Goal: Task Accomplishment & Management: Complete application form

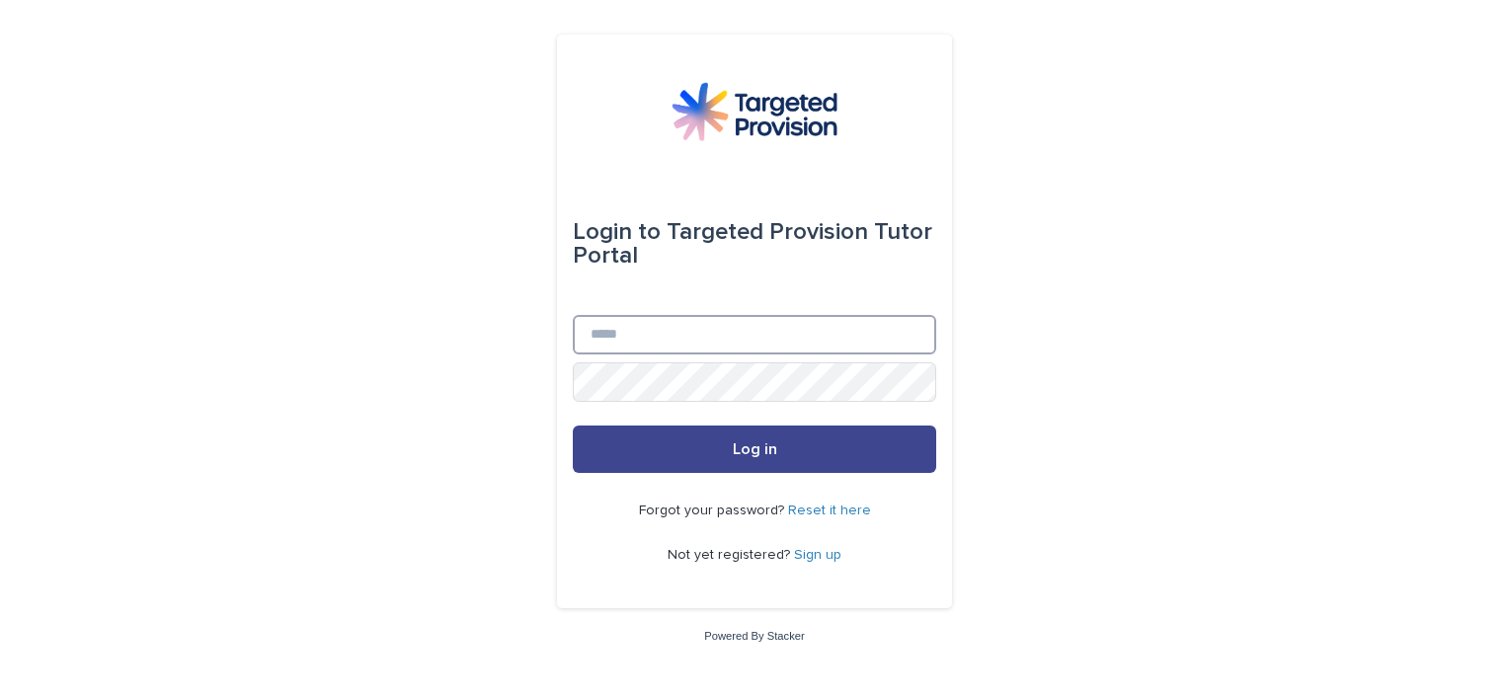
type input "**********"
click at [763, 450] on span "Log in" at bounding box center [755, 450] width 44 height 16
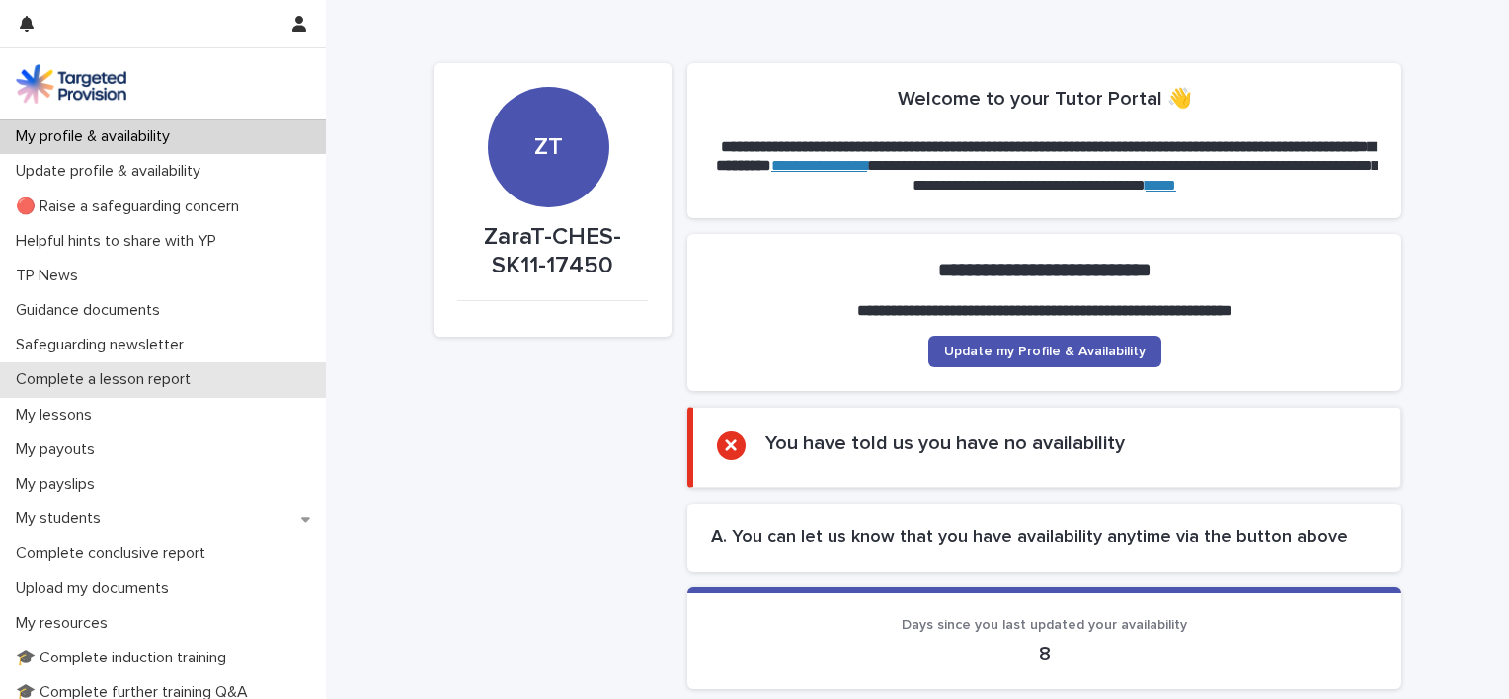
click at [191, 378] on p "Complete a lesson report" at bounding box center [107, 379] width 199 height 19
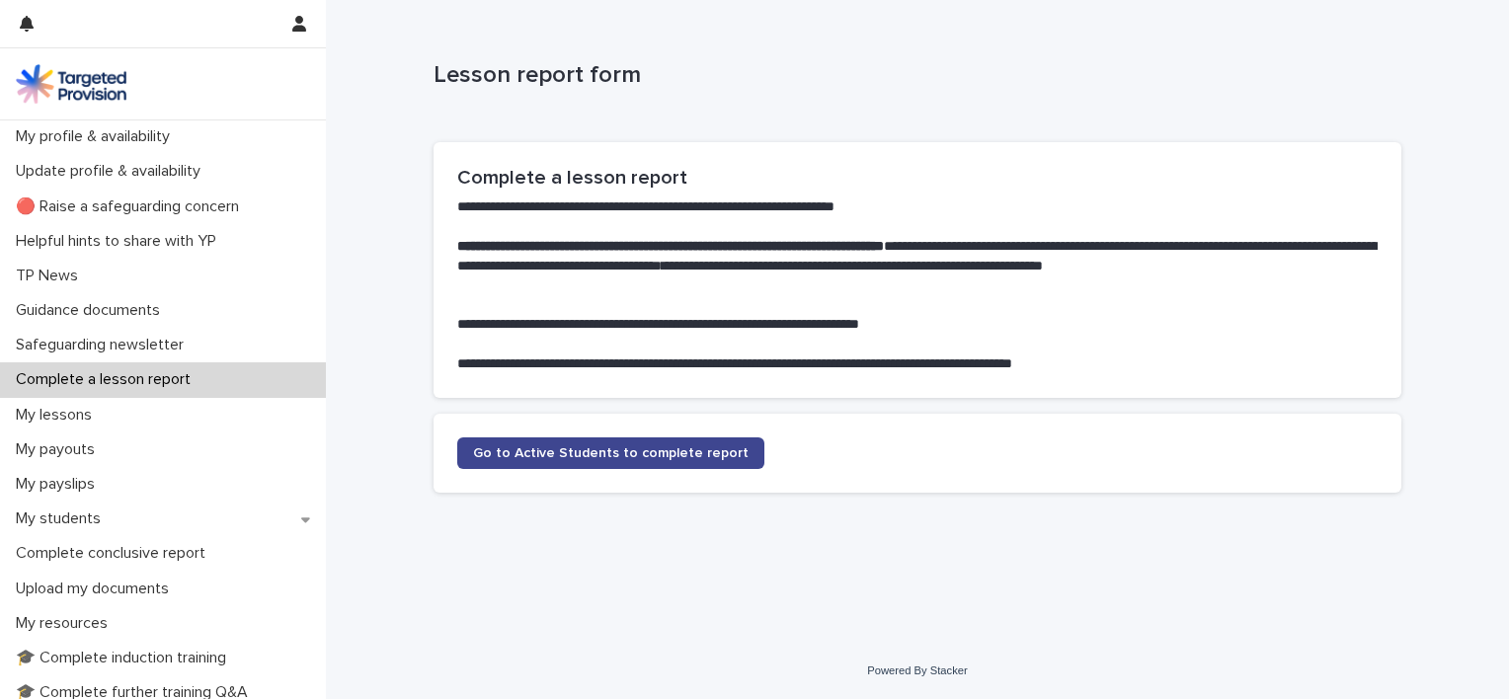
click at [624, 458] on span "Go to Active Students to complete report" at bounding box center [611, 453] width 276 height 14
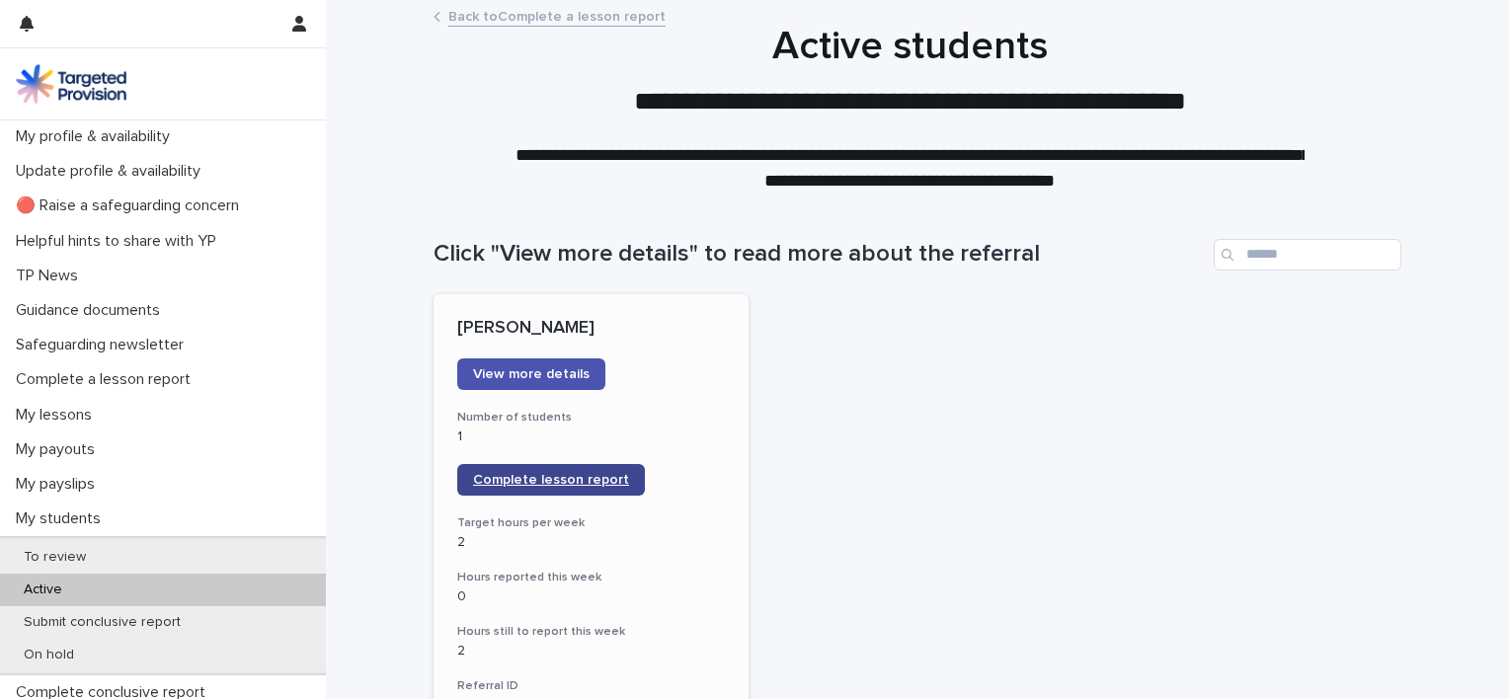
click at [561, 482] on span "Complete lesson report" at bounding box center [551, 480] width 156 height 14
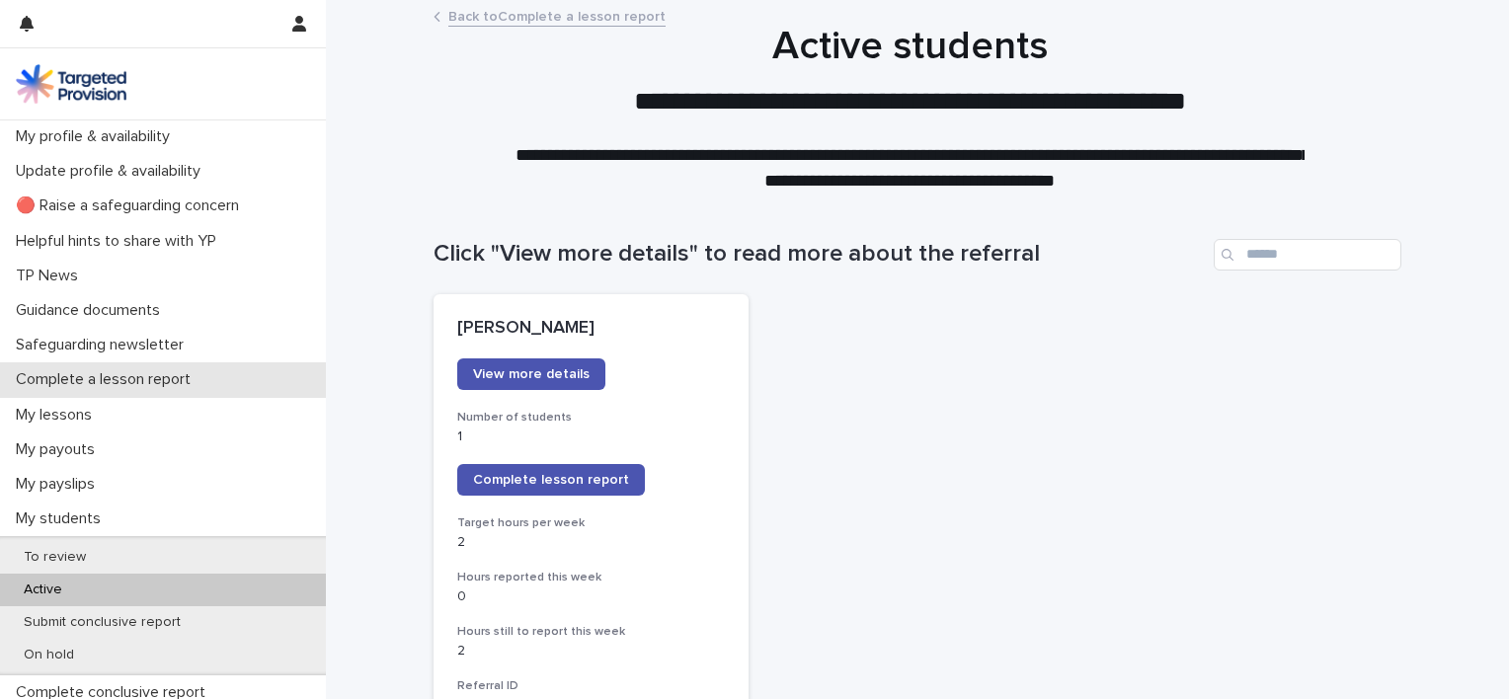
click at [147, 376] on p "Complete a lesson report" at bounding box center [107, 379] width 199 height 19
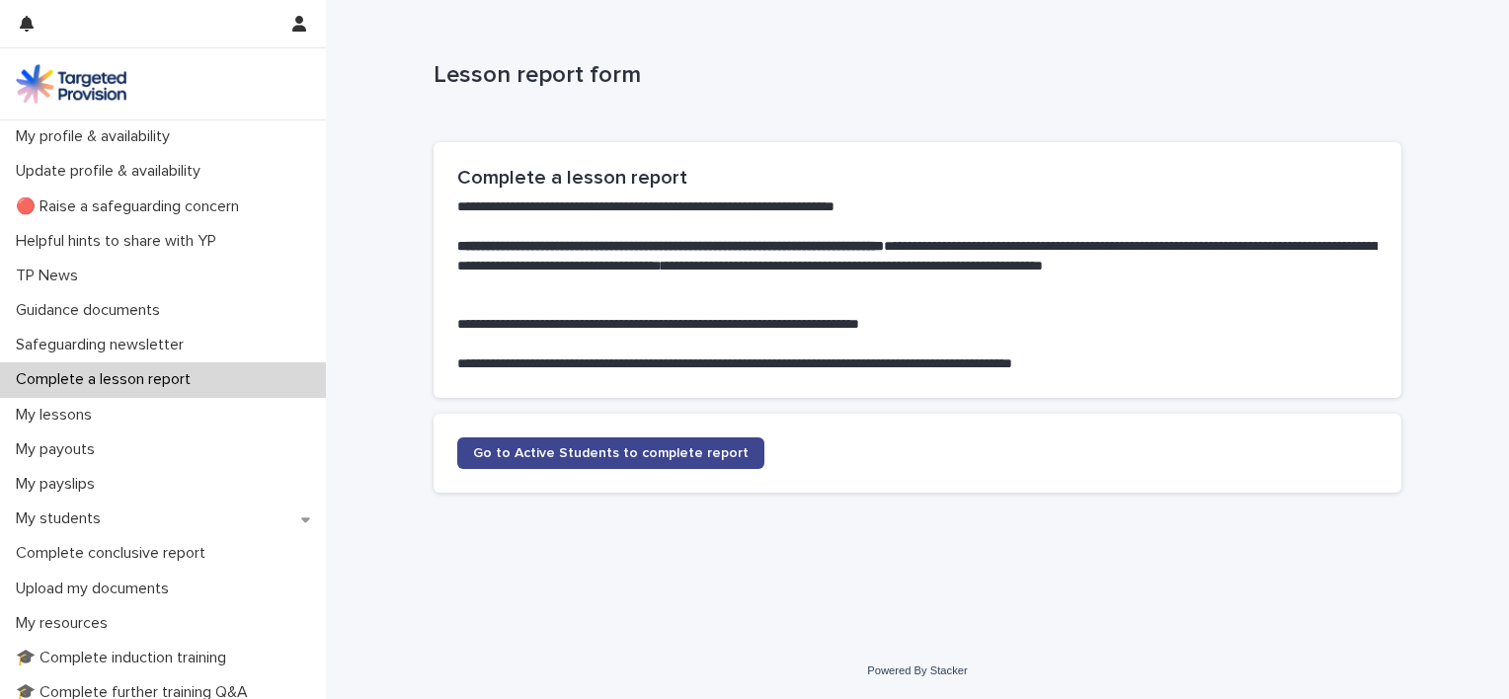
click at [561, 448] on span "Go to Active Students to complete report" at bounding box center [611, 453] width 276 height 14
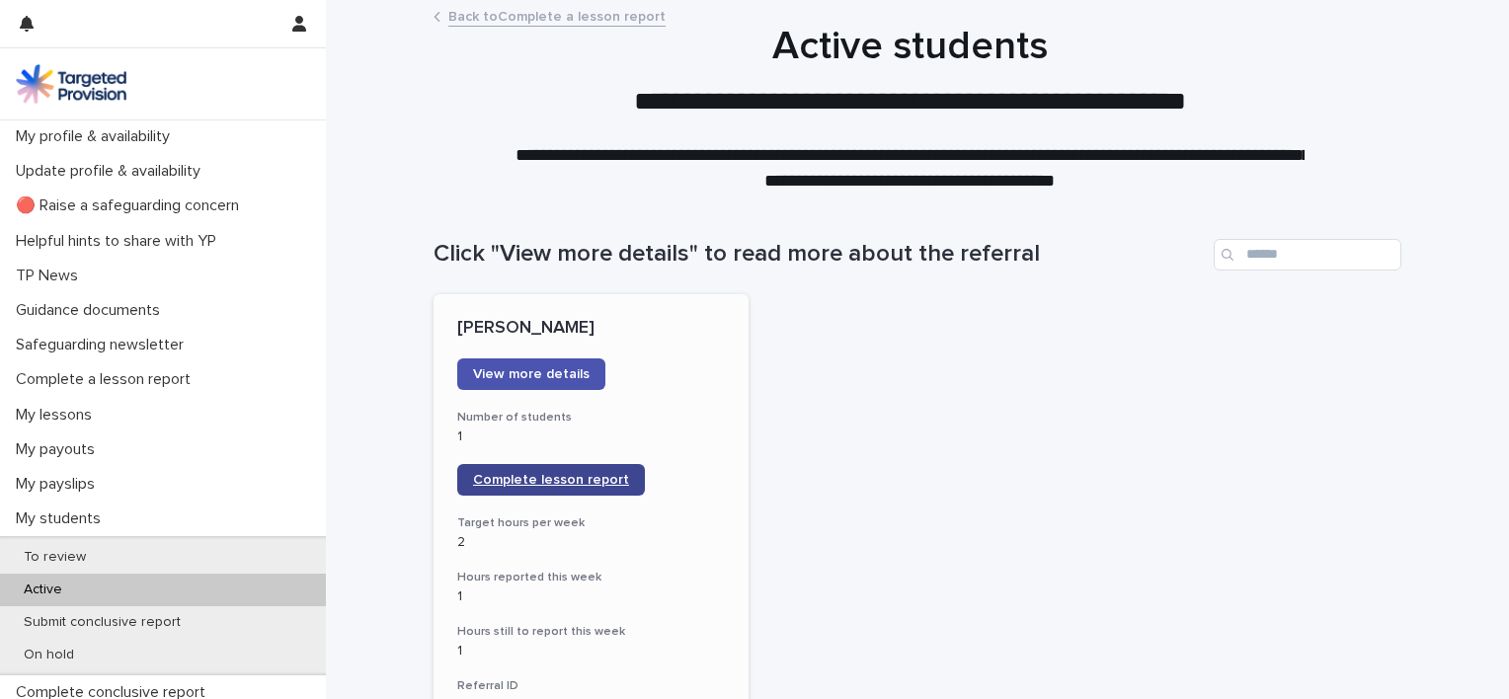
click at [527, 475] on span "Complete lesson report" at bounding box center [551, 480] width 156 height 14
